Goal: Information Seeking & Learning: Learn about a topic

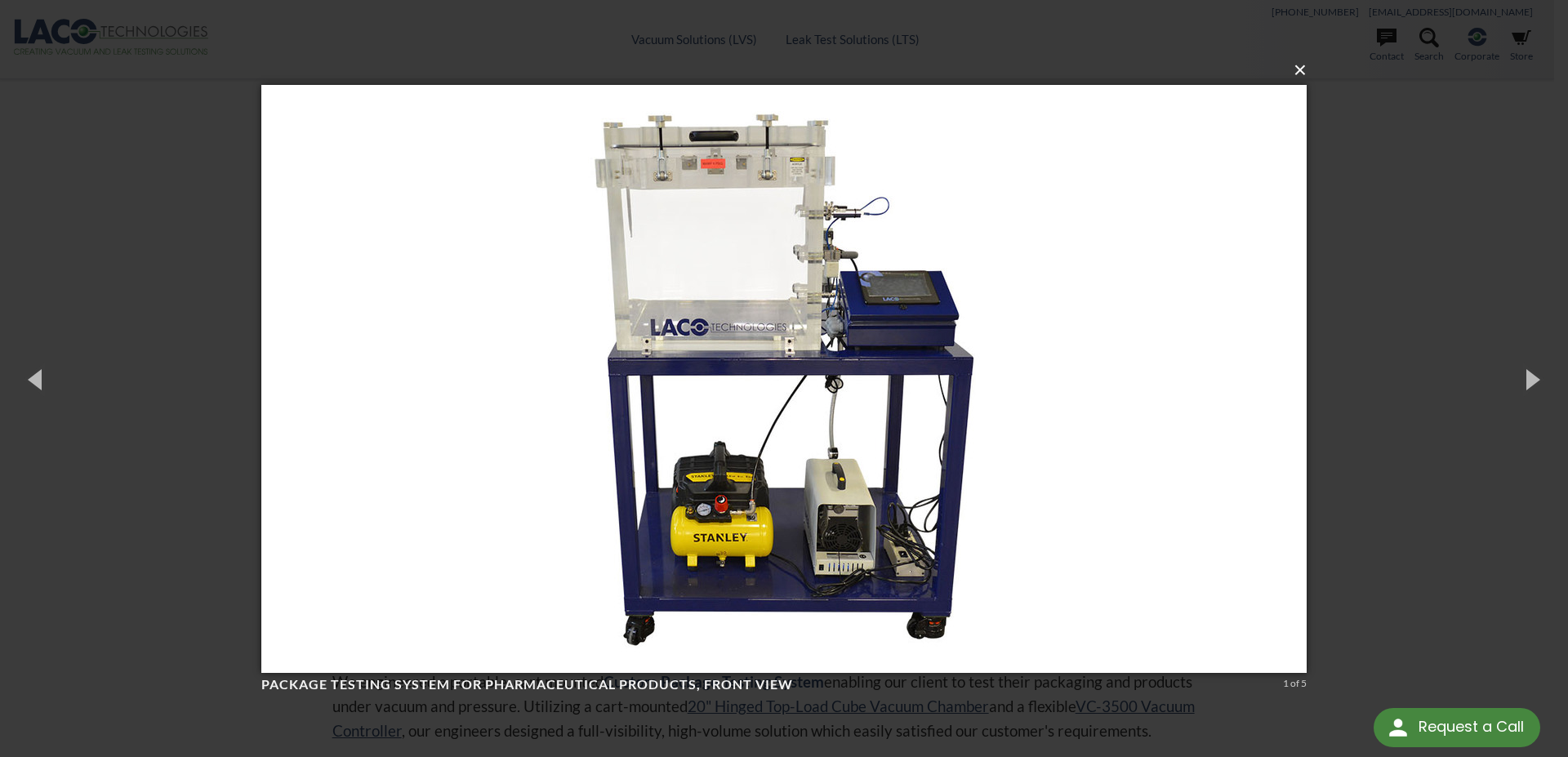
click at [1308, 74] on button "×" at bounding box center [788, 71] width 1046 height 36
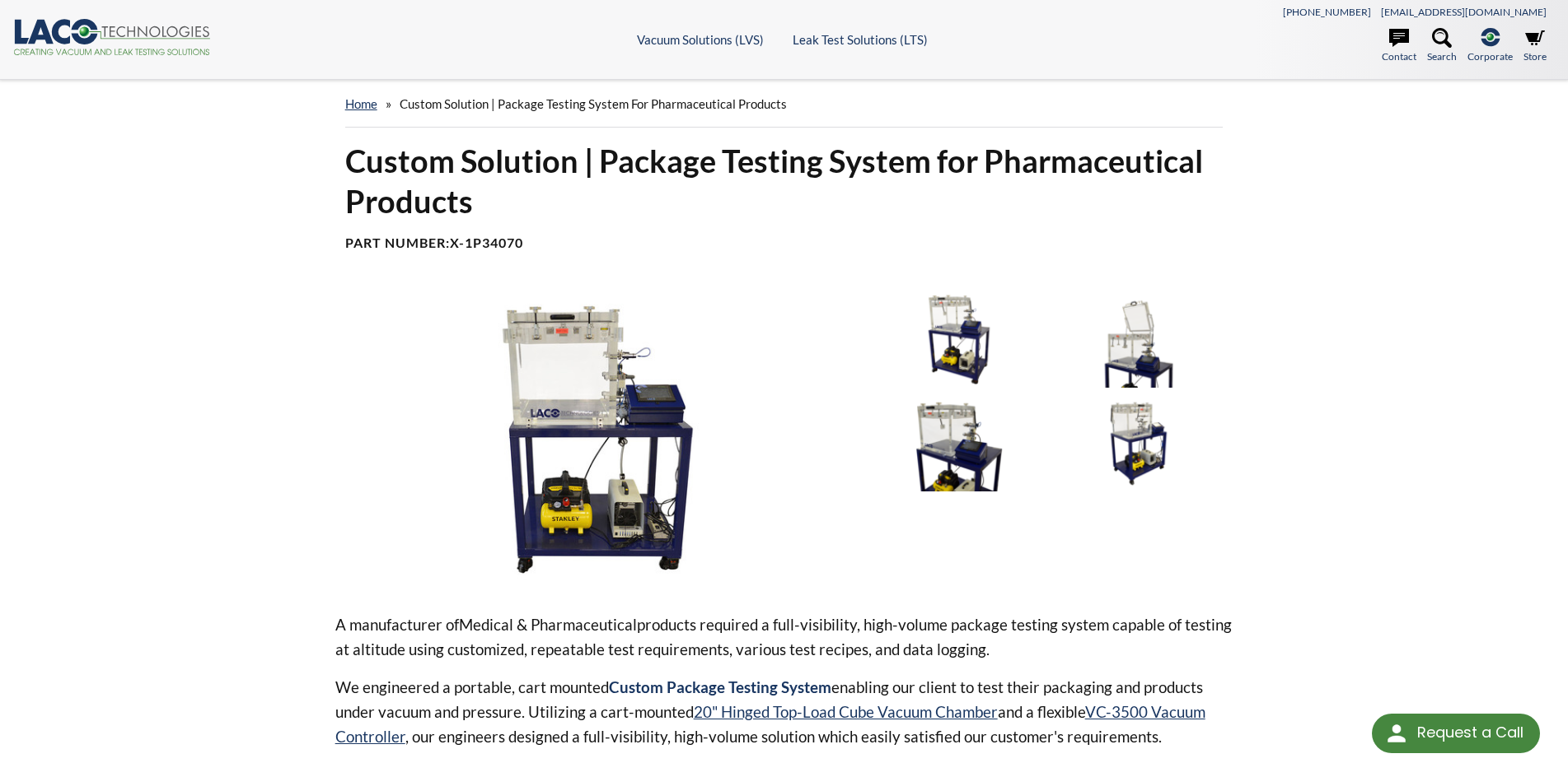
click at [957, 445] on img at bounding box center [959, 444] width 171 height 96
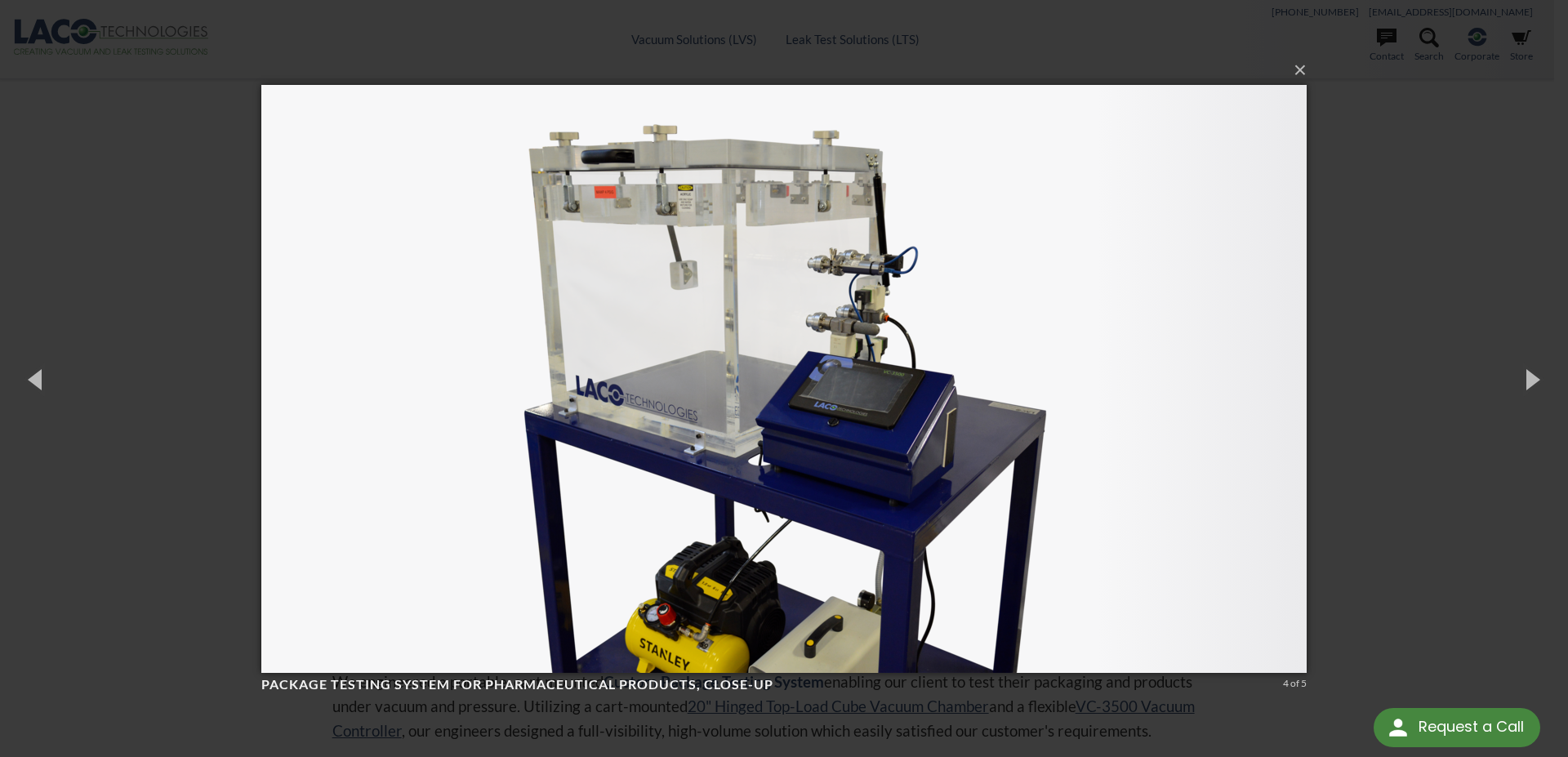
click at [1362, 197] on div "× Package Testing System for Pharmaceutical Products, close-up 4 of 5 Loading..." at bounding box center [784, 378] width 1568 height 757
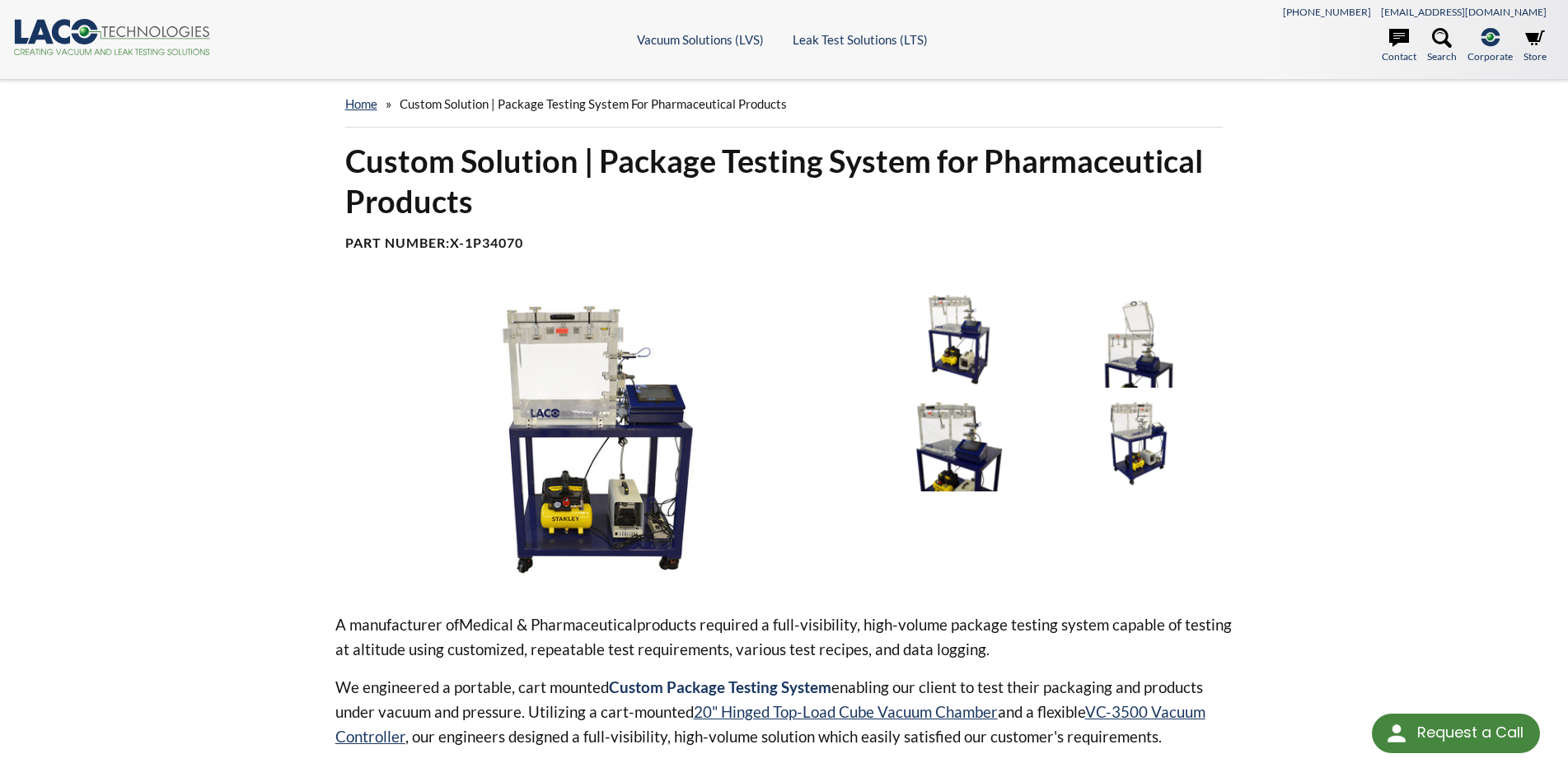
drag, startPoint x: 530, startPoint y: 242, endPoint x: 470, endPoint y: 241, distance: 60.0
click at [470, 241] on h4 "Part Number: X-1P34070" at bounding box center [784, 243] width 878 height 17
copy b "1P34070"
click at [1116, 444] on img at bounding box center [1139, 444] width 171 height 96
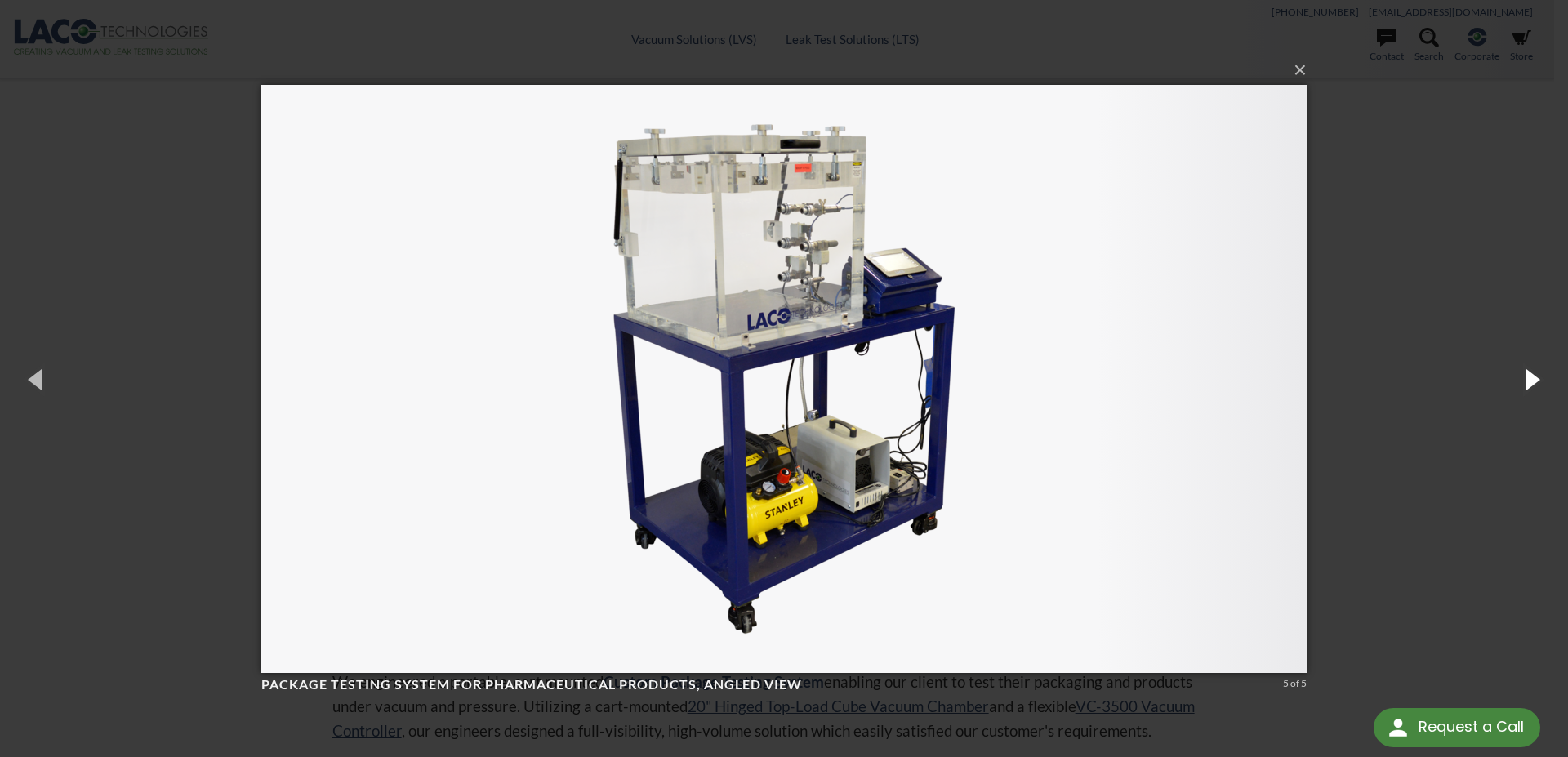
click at [1540, 379] on button "button" at bounding box center [1531, 379] width 74 height 90
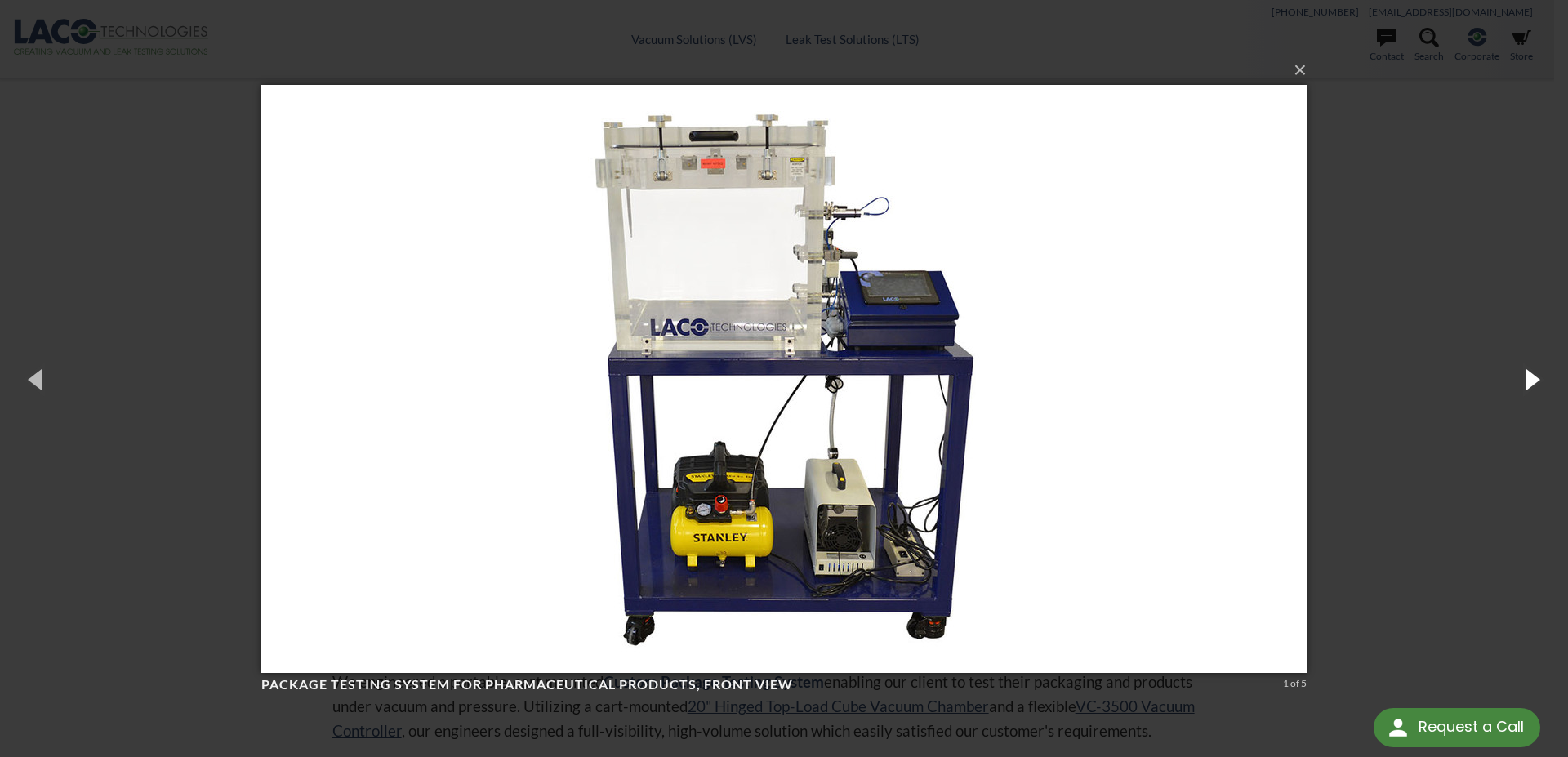
click at [1540, 379] on button "button" at bounding box center [1531, 379] width 74 height 90
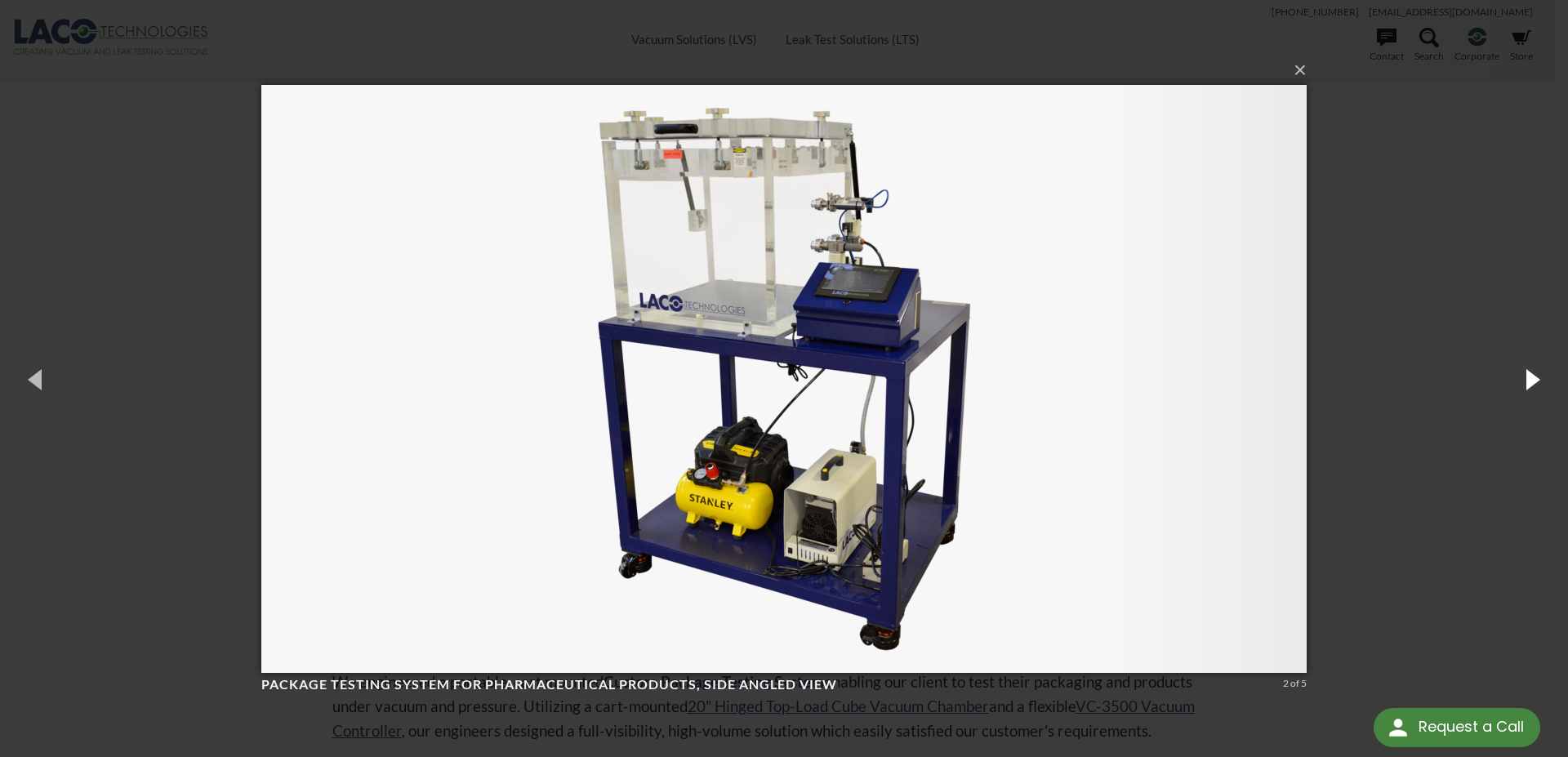
click at [1540, 379] on button "button" at bounding box center [1531, 379] width 74 height 90
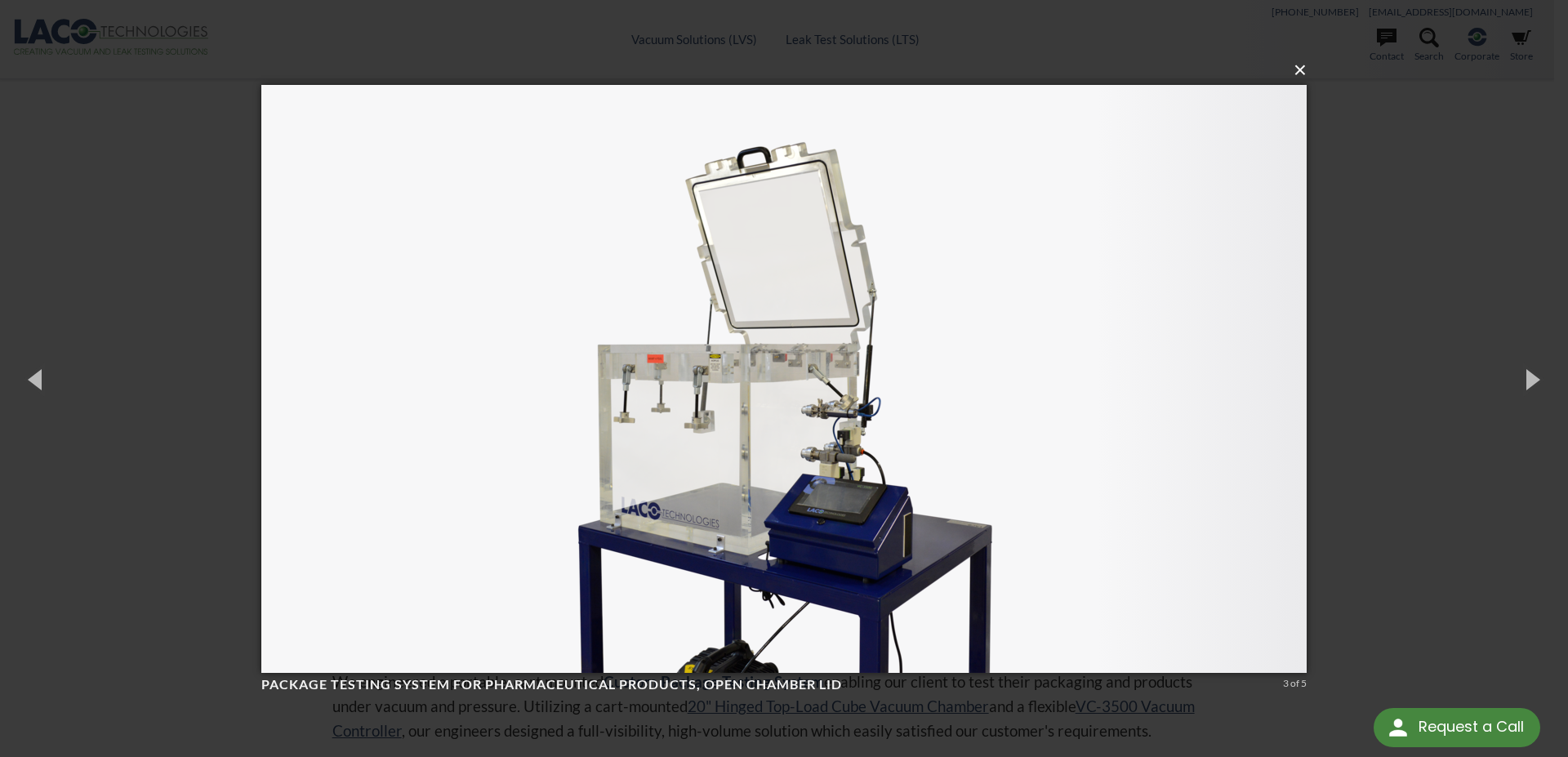
click at [843, 68] on button "×" at bounding box center [788, 71] width 1046 height 36
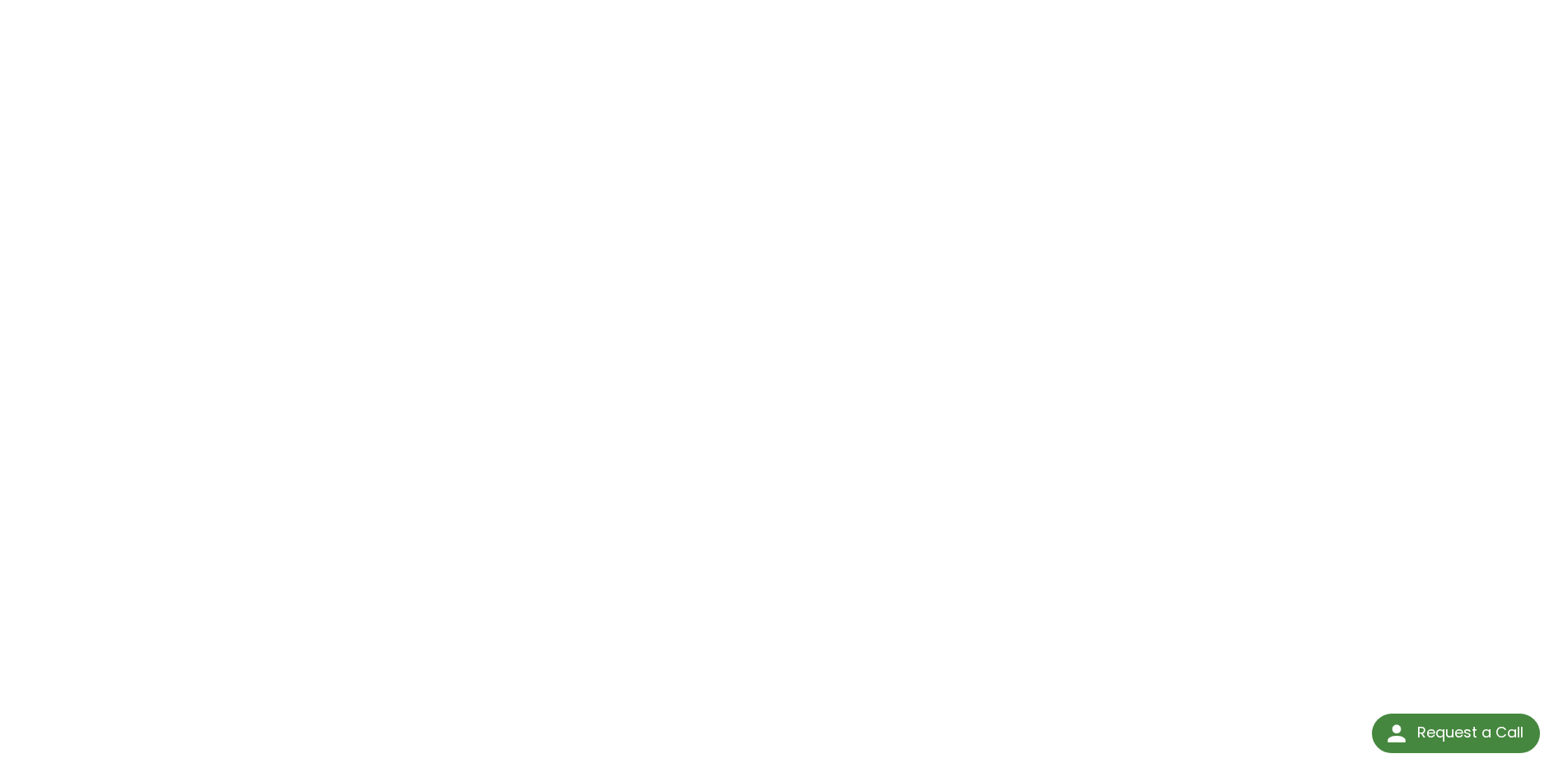
scroll to position [252, 0]
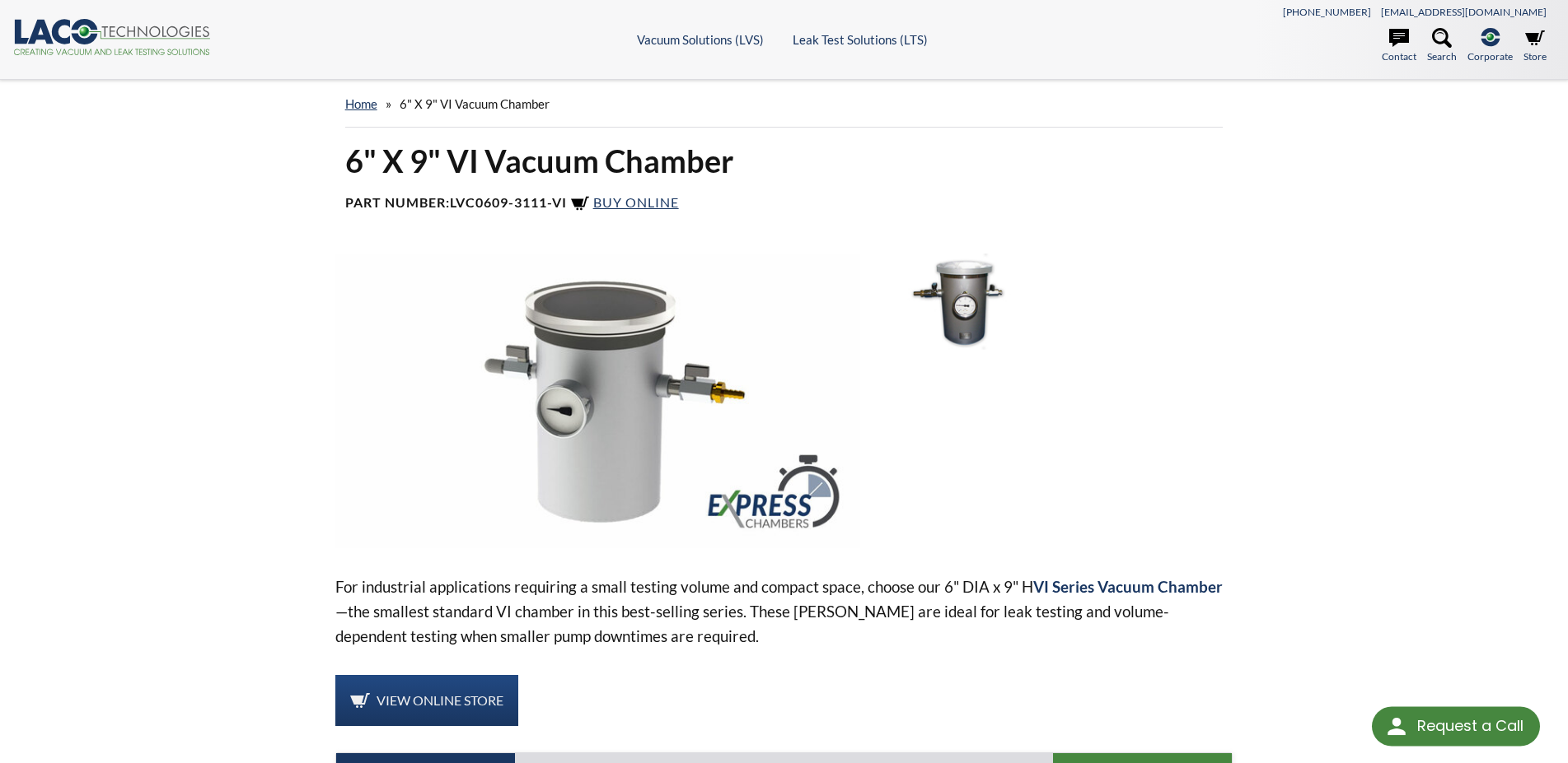
click at [652, 212] on h4 "Part Number: LVC0609-3111-VI Buy Online" at bounding box center [784, 204] width 878 height 20
click at [655, 205] on span "Buy Online" at bounding box center [636, 202] width 86 height 15
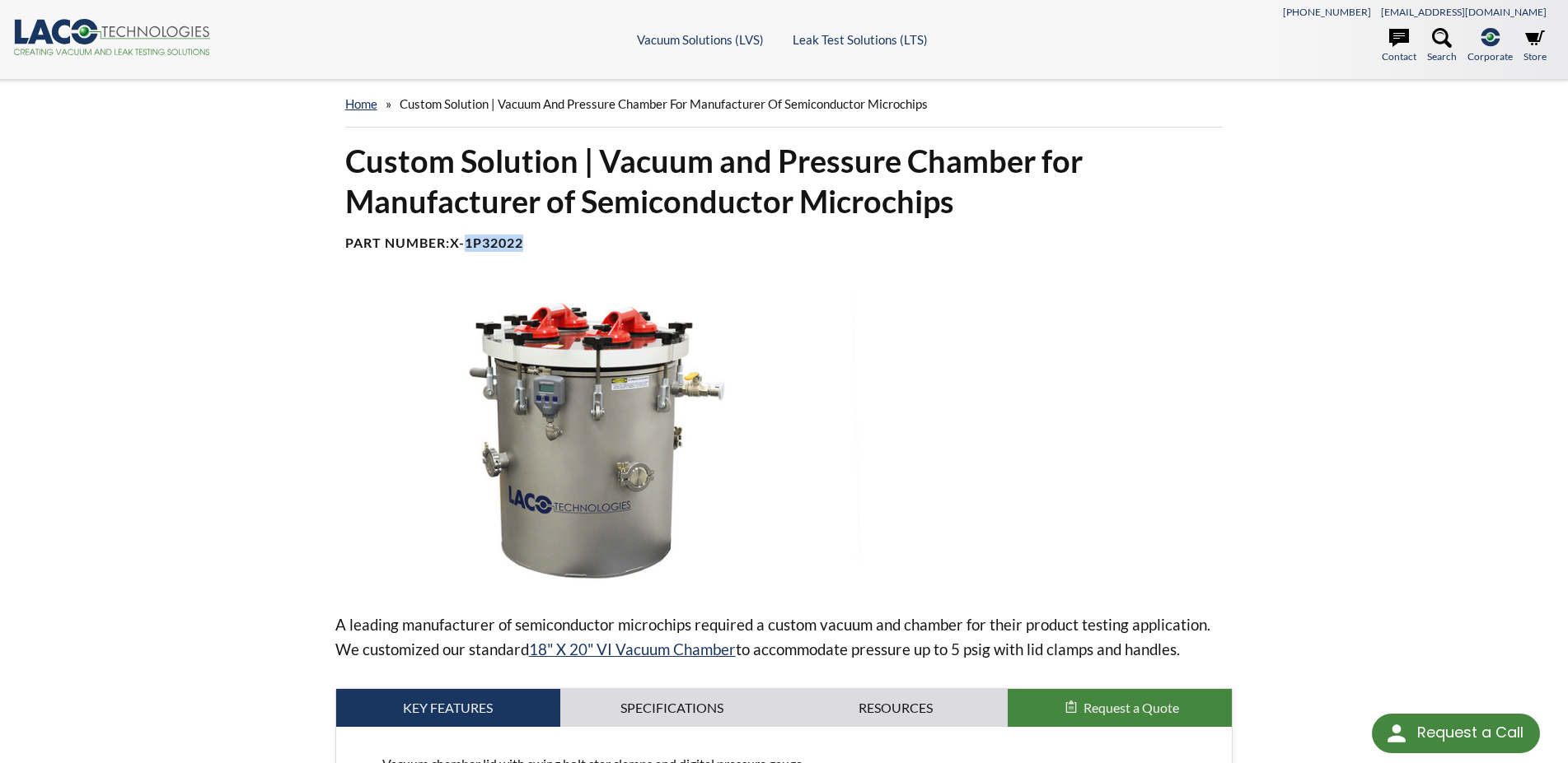
scroll to position [672, 0]
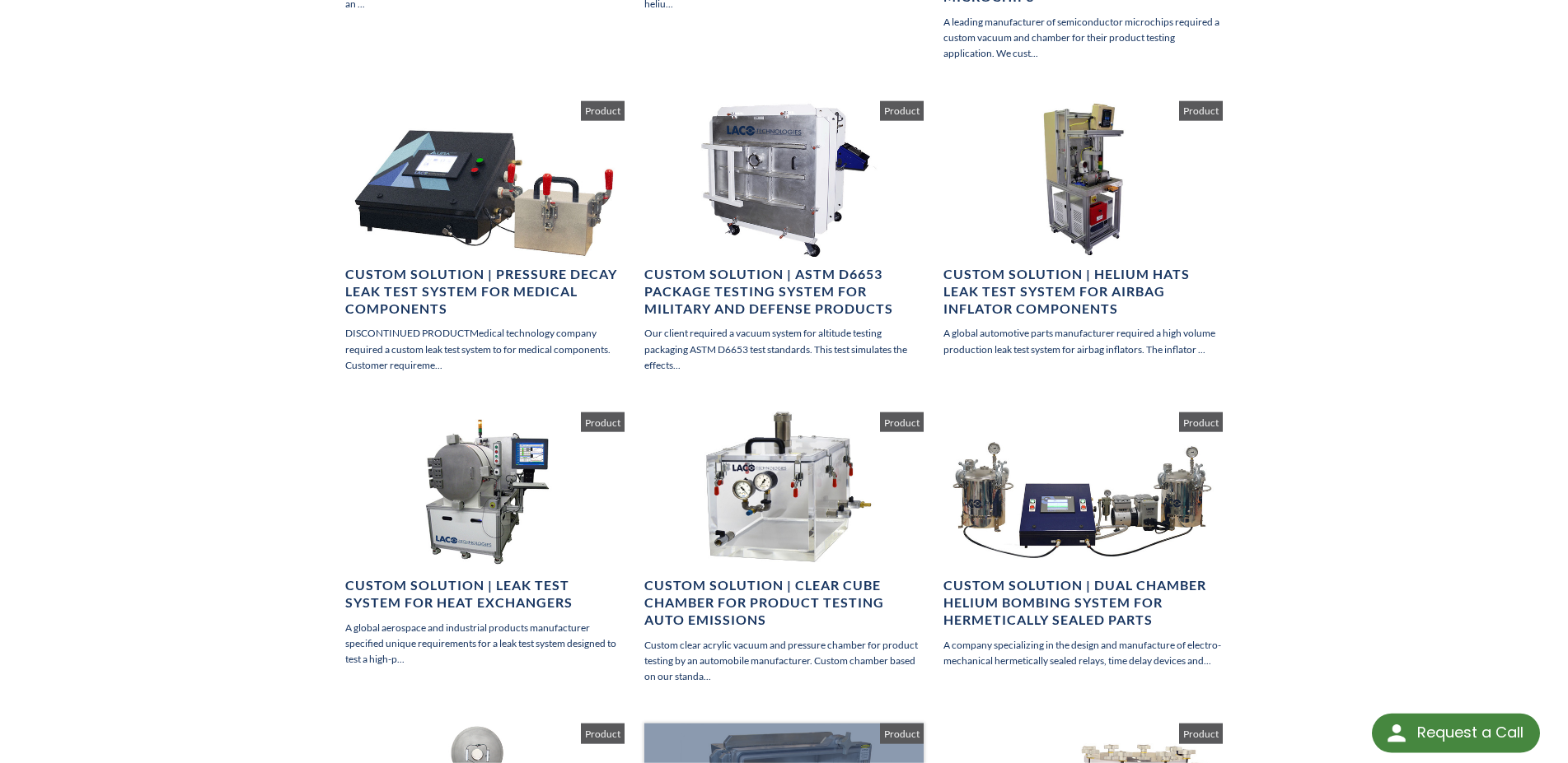
scroll to position [1176, 0]
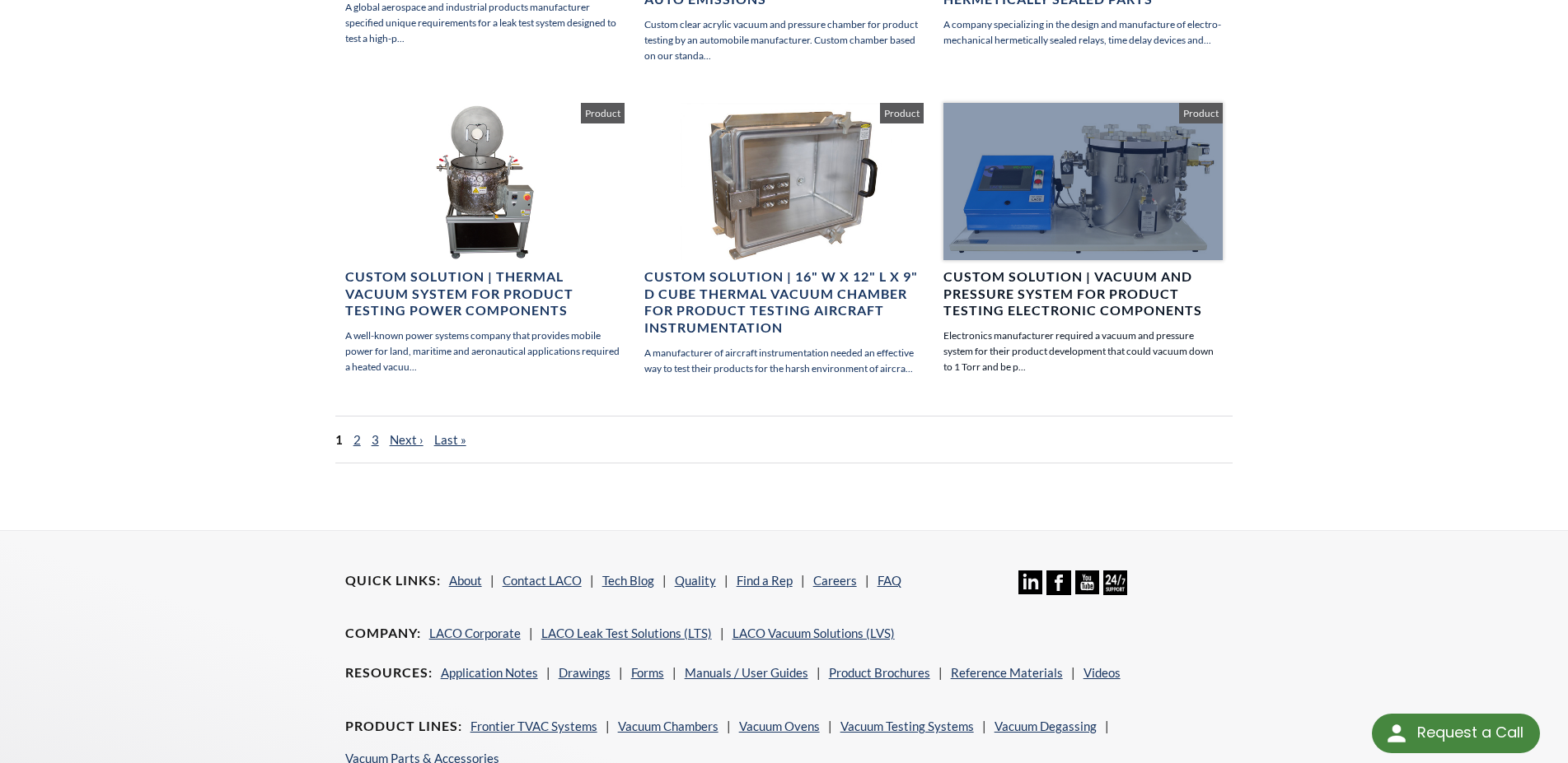
click at [1038, 210] on div at bounding box center [1083, 181] width 279 height 157
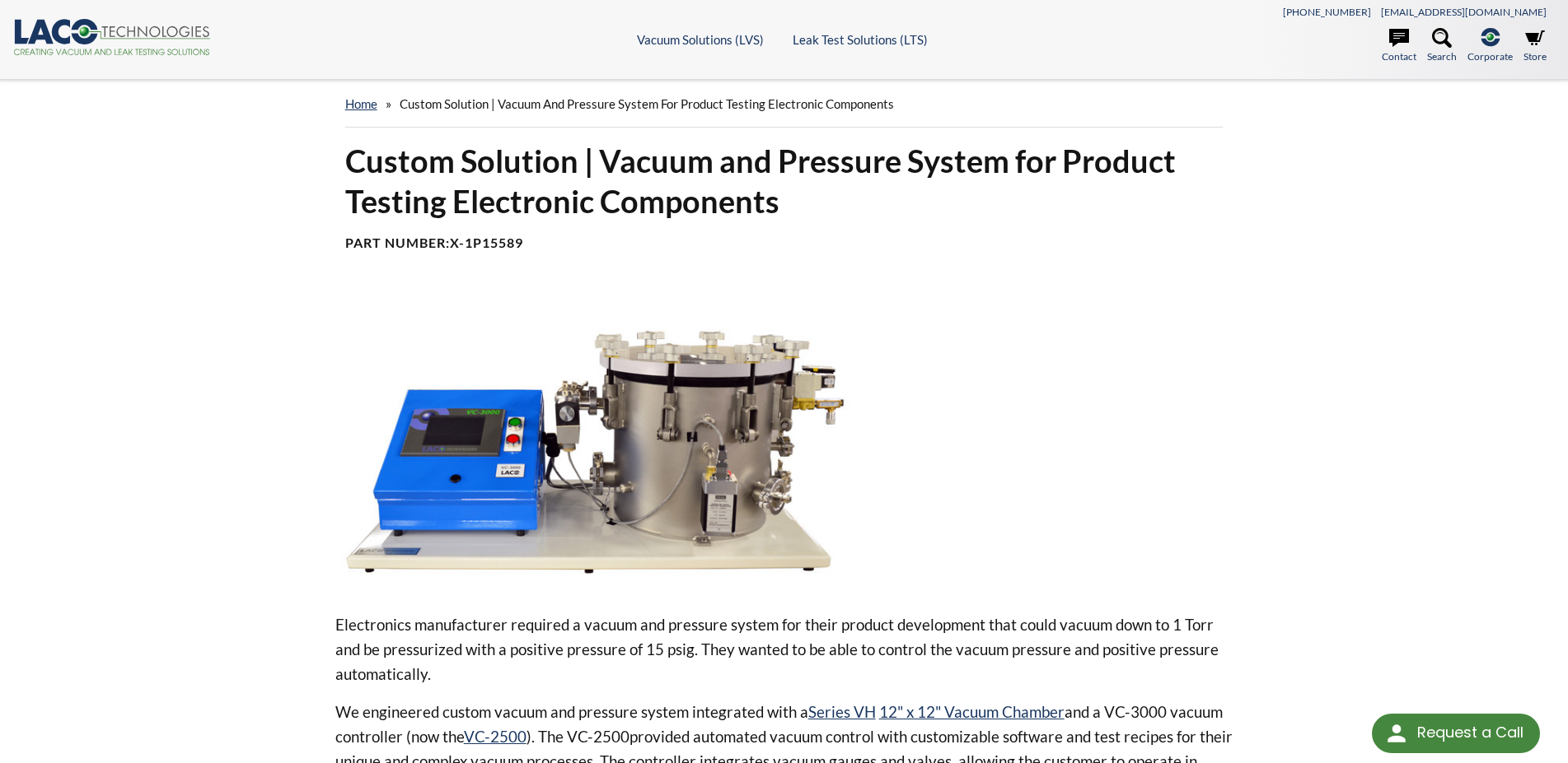
click at [913, 118] on div "home » Custom Solution | Vacuum and Pressure System for Product Testing Electro…" at bounding box center [784, 104] width 878 height 47
click at [912, 134] on div "home » Custom Solution | Vacuum and Pressure System for Product Testing Electro…" at bounding box center [784, 110] width 898 height 60
click at [1149, 265] on div "Custom Solution | Vacuum and Pressure System for Product Testing Electronic Com…" at bounding box center [784, 202] width 898 height 124
